Goal: Task Accomplishment & Management: Use online tool/utility

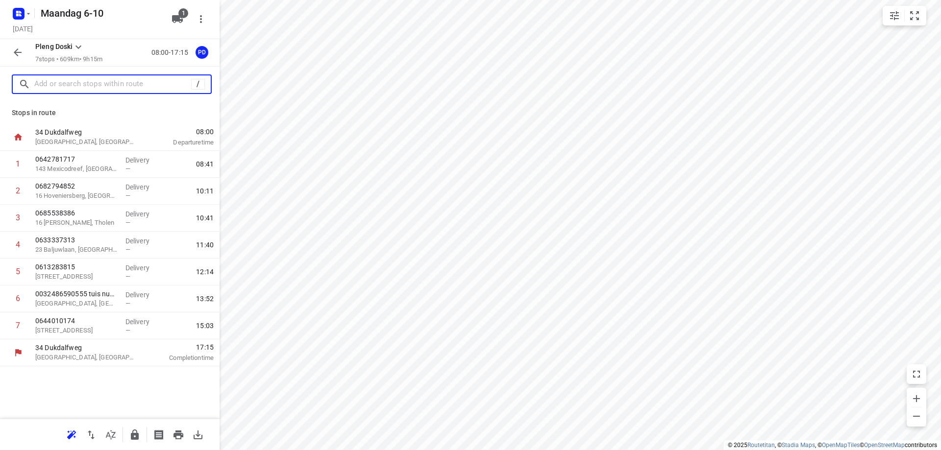
click at [58, 87] on input "text" at bounding box center [112, 84] width 157 height 15
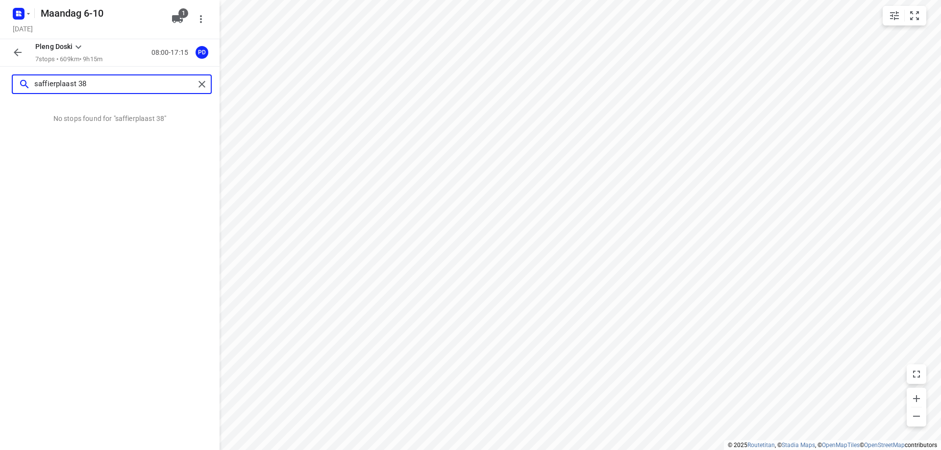
click at [58, 88] on input "saffierplaast 38" at bounding box center [114, 84] width 160 height 15
type input "saffierplaast 38"
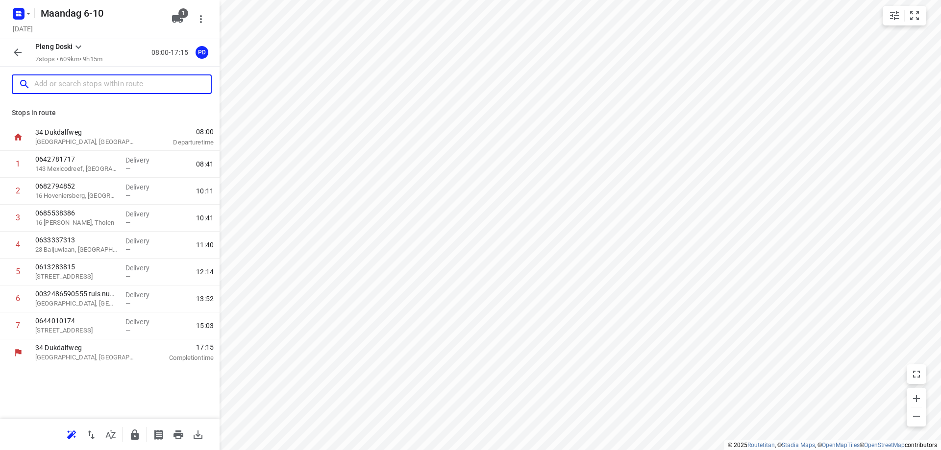
click at [135, 82] on input "text" at bounding box center [122, 84] width 176 height 15
paste input "Saffierplaats 38"
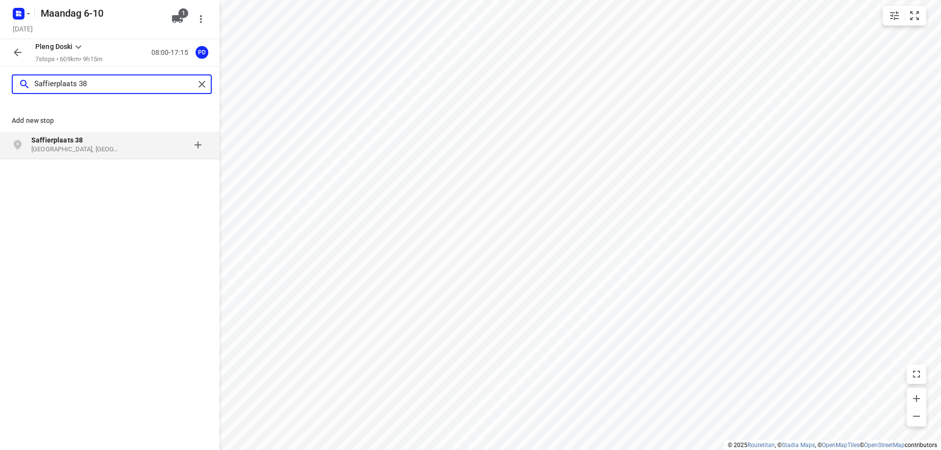
type input "Saffierplaats 38"
click at [144, 145] on div at bounding box center [169, 145] width 76 height 20
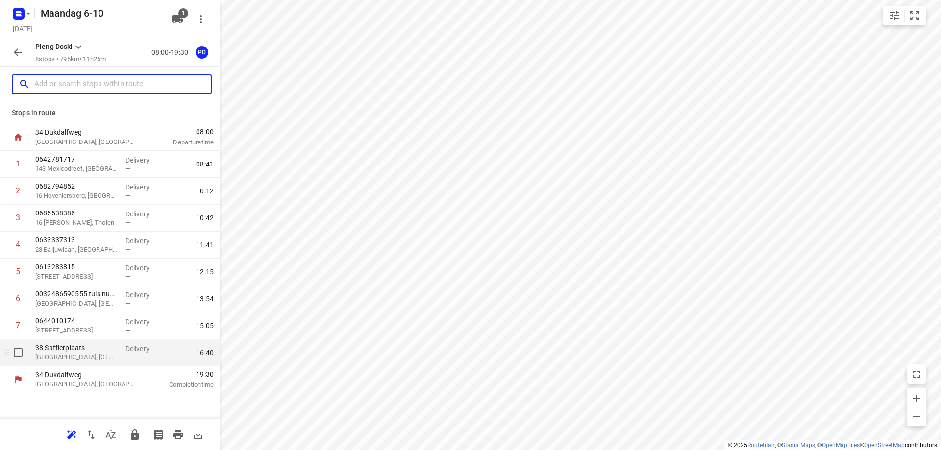
click at [99, 363] on div "38 Saffierplaats [GEOGRAPHIC_DATA], [GEOGRAPHIC_DATA]" at bounding box center [76, 353] width 90 height 27
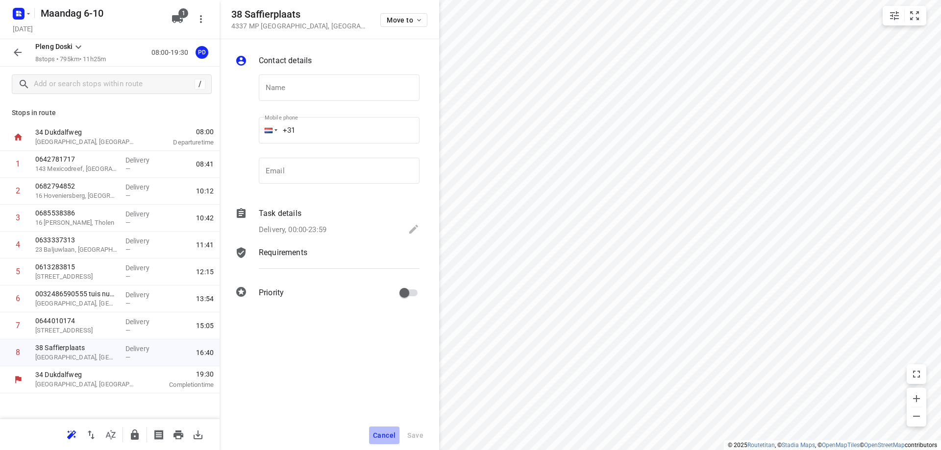
click at [377, 432] on span "Cancel" at bounding box center [384, 436] width 23 height 8
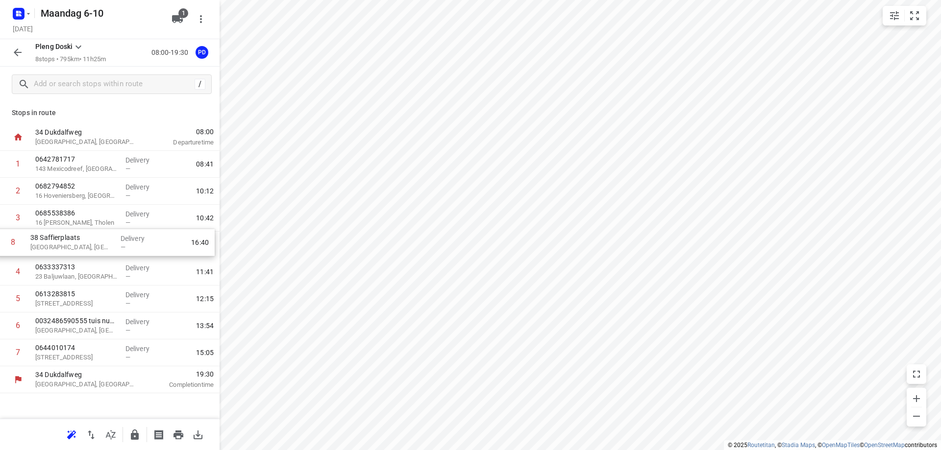
drag, startPoint x: 50, startPoint y: 356, endPoint x: 44, endPoint y: 238, distance: 118.3
click at [44, 238] on div "1 0642781717 143 Mexicodreef, [GEOGRAPHIC_DATA] Delivery — 08:41 2 0682794852 1…" at bounding box center [110, 259] width 220 height 216
click at [175, 432] on icon "button" at bounding box center [178, 435] width 10 height 9
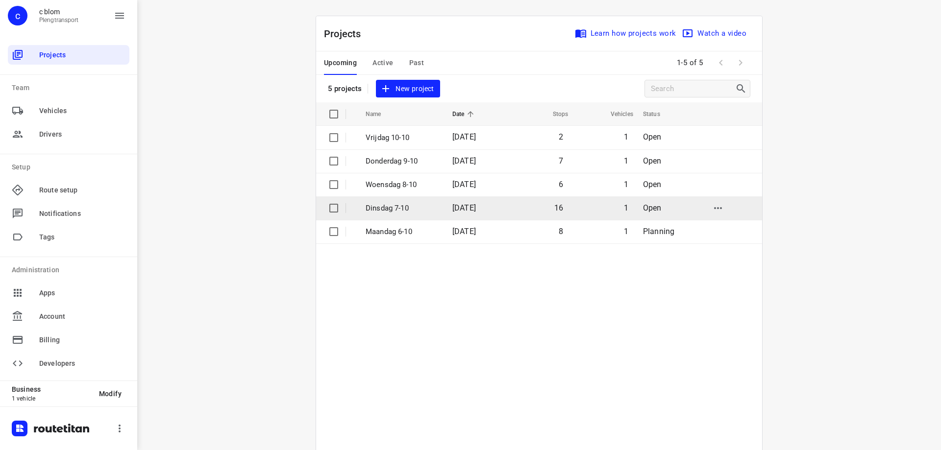
click at [527, 214] on td "16" at bounding box center [538, 208] width 63 height 24
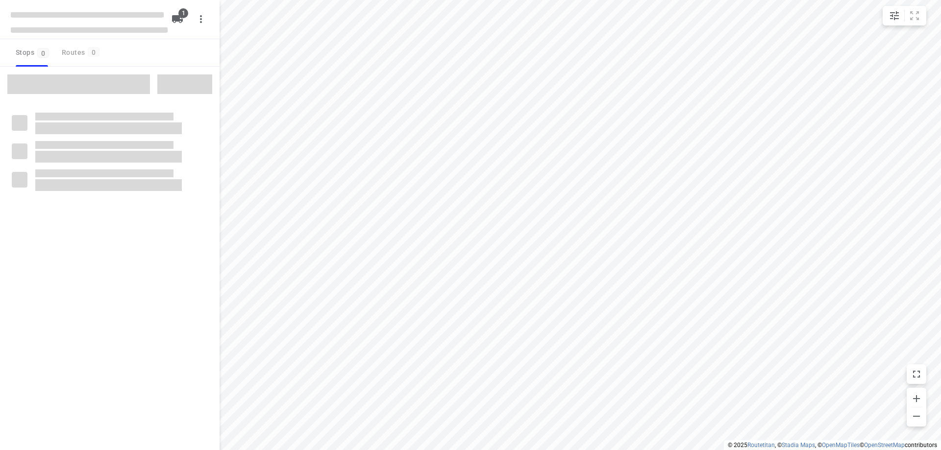
type input "distance"
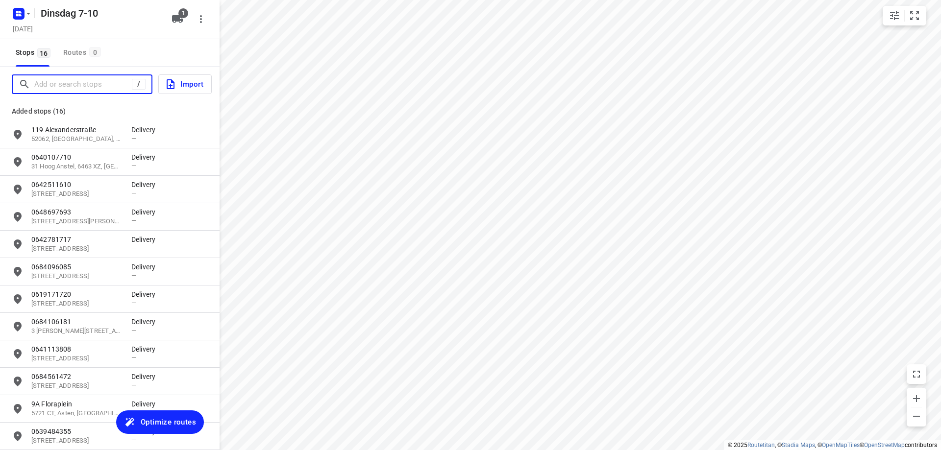
click at [62, 85] on input "Add or search stops" at bounding box center [83, 84] width 98 height 15
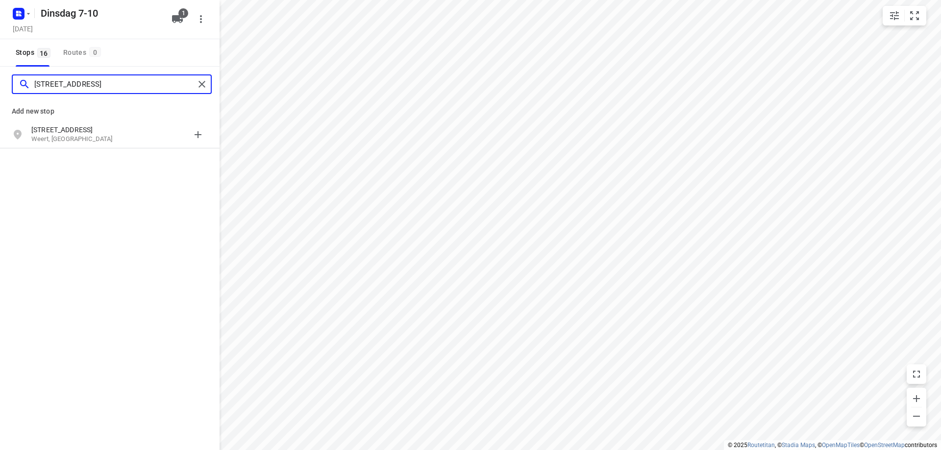
type input "[STREET_ADDRESS]"
click at [82, 142] on p "Weert, [GEOGRAPHIC_DATA]" at bounding box center [76, 139] width 90 height 9
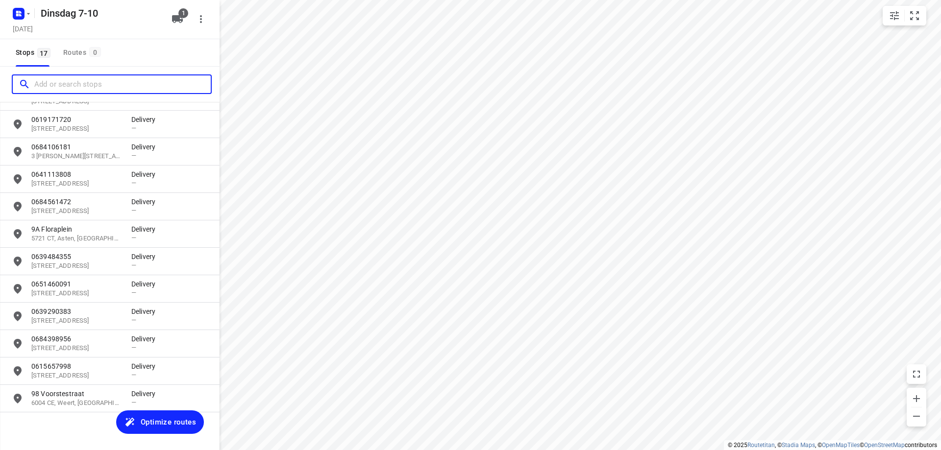
scroll to position [182, 0]
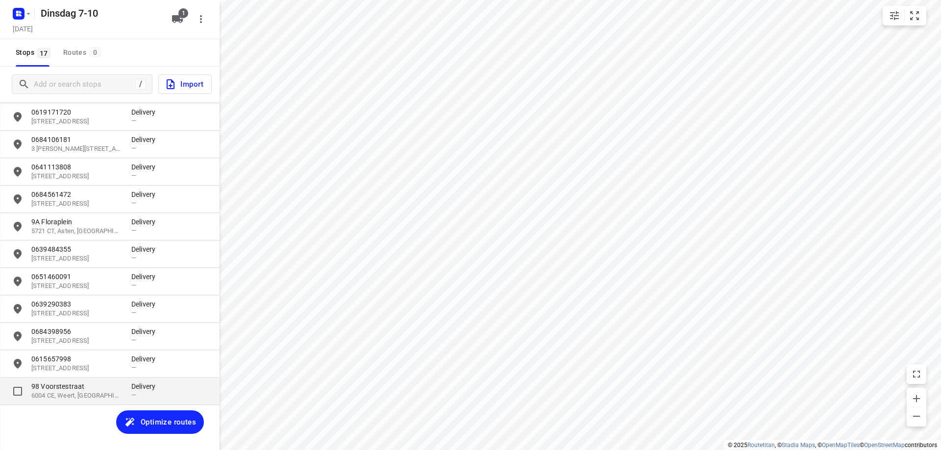
click at [61, 393] on p "6004 CE, Weert, [GEOGRAPHIC_DATA]" at bounding box center [76, 395] width 90 height 9
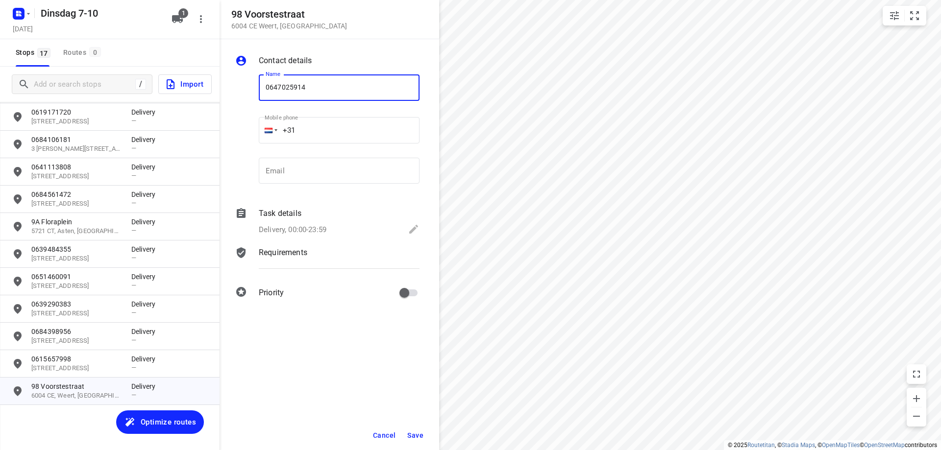
type input "0647025914"
click at [419, 435] on span "Save" at bounding box center [415, 436] width 16 height 8
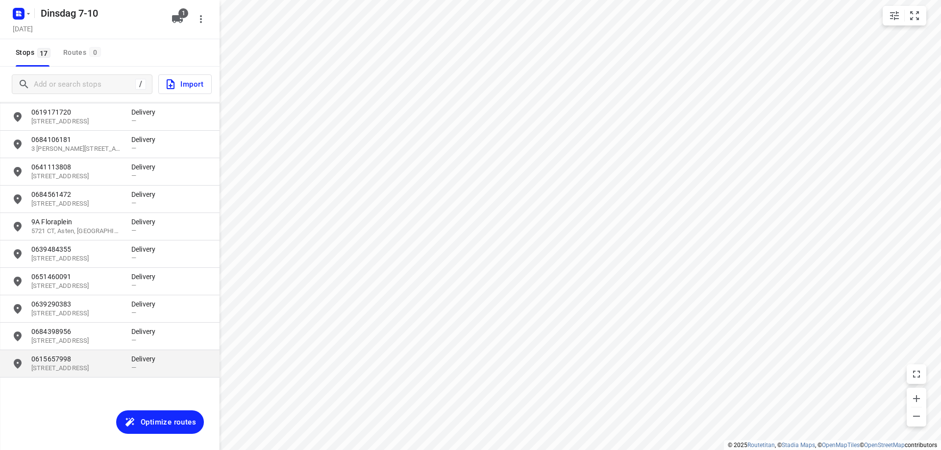
scroll to position [0, 0]
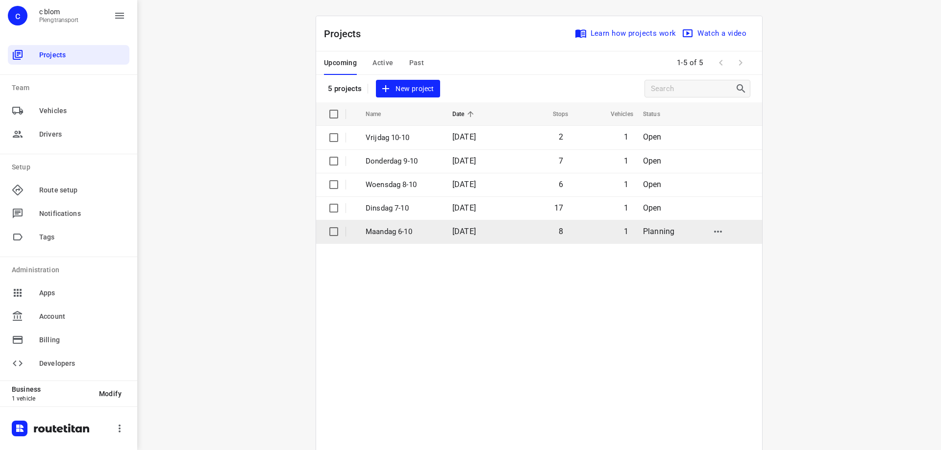
click at [436, 223] on td "Maandag 6-10" at bounding box center [400, 232] width 89 height 24
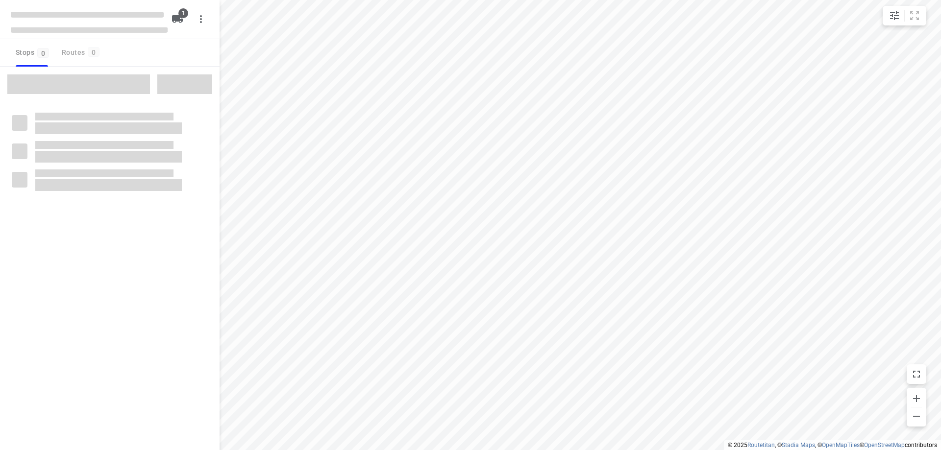
type input "distance"
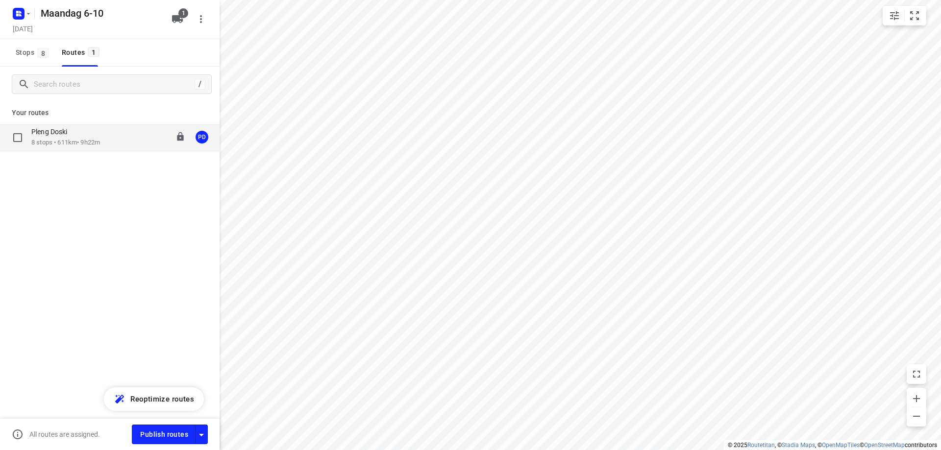
click at [132, 148] on div "Pleng Doski 8 stops • 611km • 9h22m 08:00-17:27 PD" at bounding box center [110, 137] width 220 height 27
